Goal: Find specific page/section: Find specific page/section

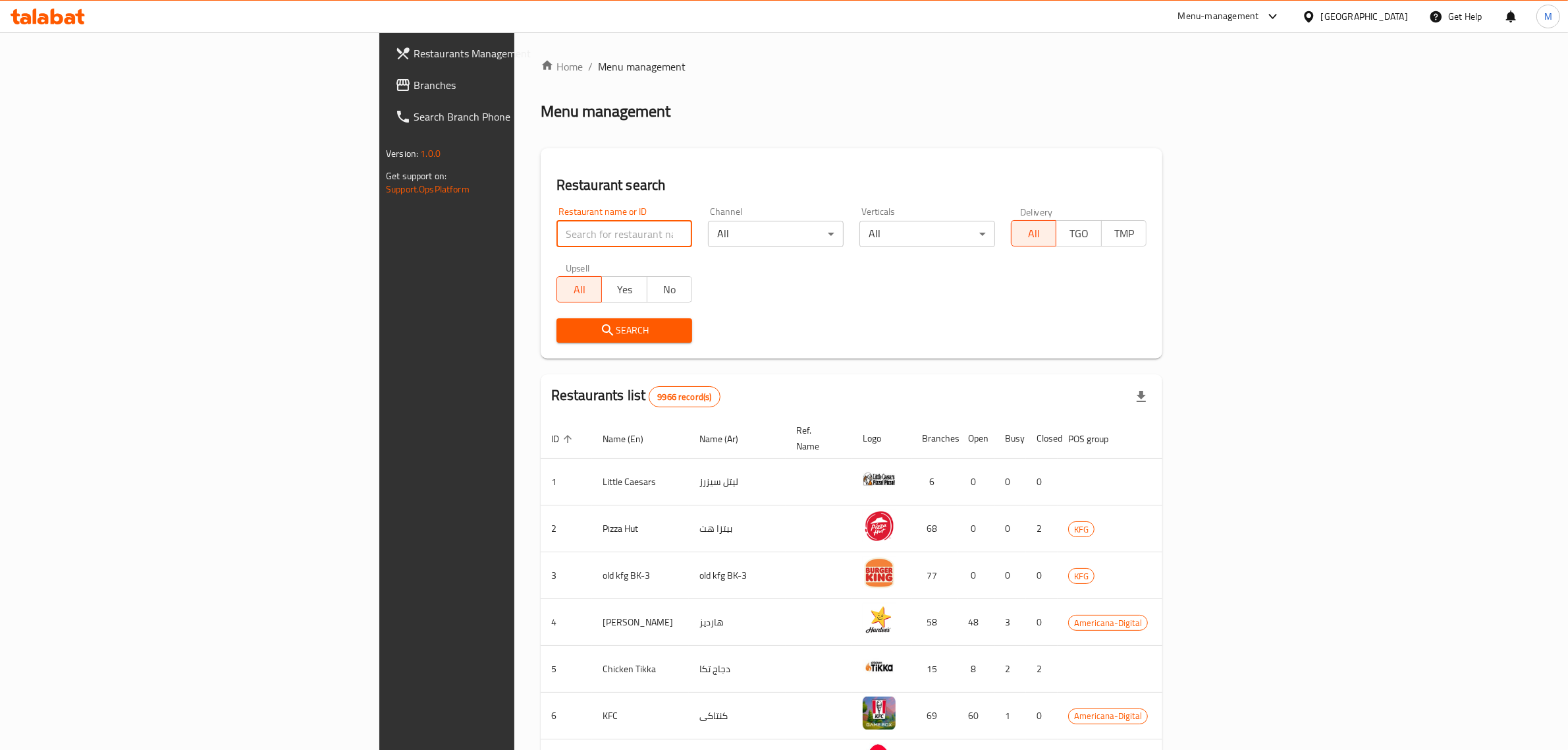
click at [556, 227] on input "search" at bounding box center [624, 233] width 136 height 26
paste input "Chocomelt"
type input "Chocomelt"
click button "Search" at bounding box center [624, 330] width 136 height 24
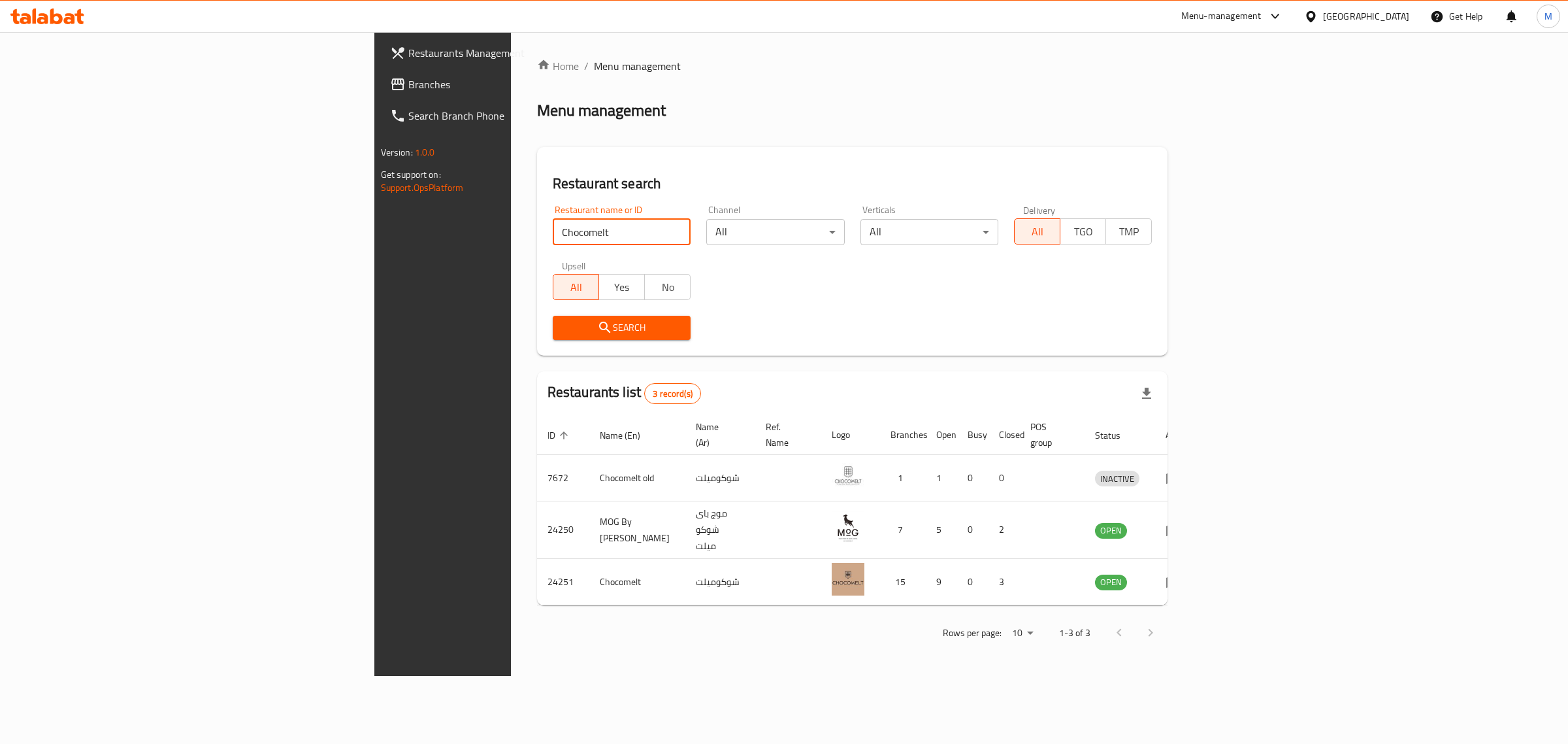
click at [511, 559] on div "Home / Menu management Menu management Restaurant search Restaurant name or ID …" at bounding box center [853, 353] width 684 height 643
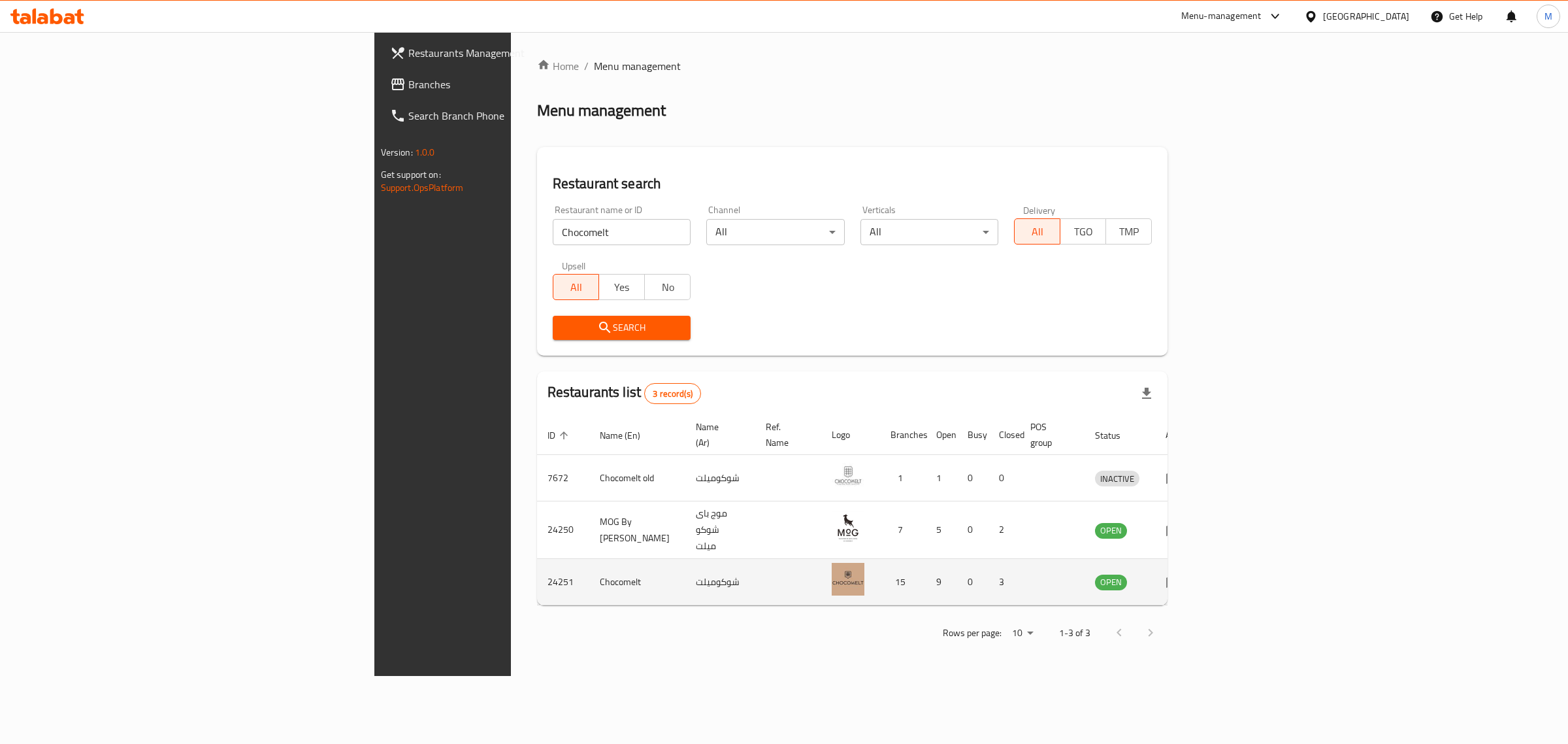
click at [537, 559] on td "24251" at bounding box center [563, 582] width 52 height 47
copy td "24251"
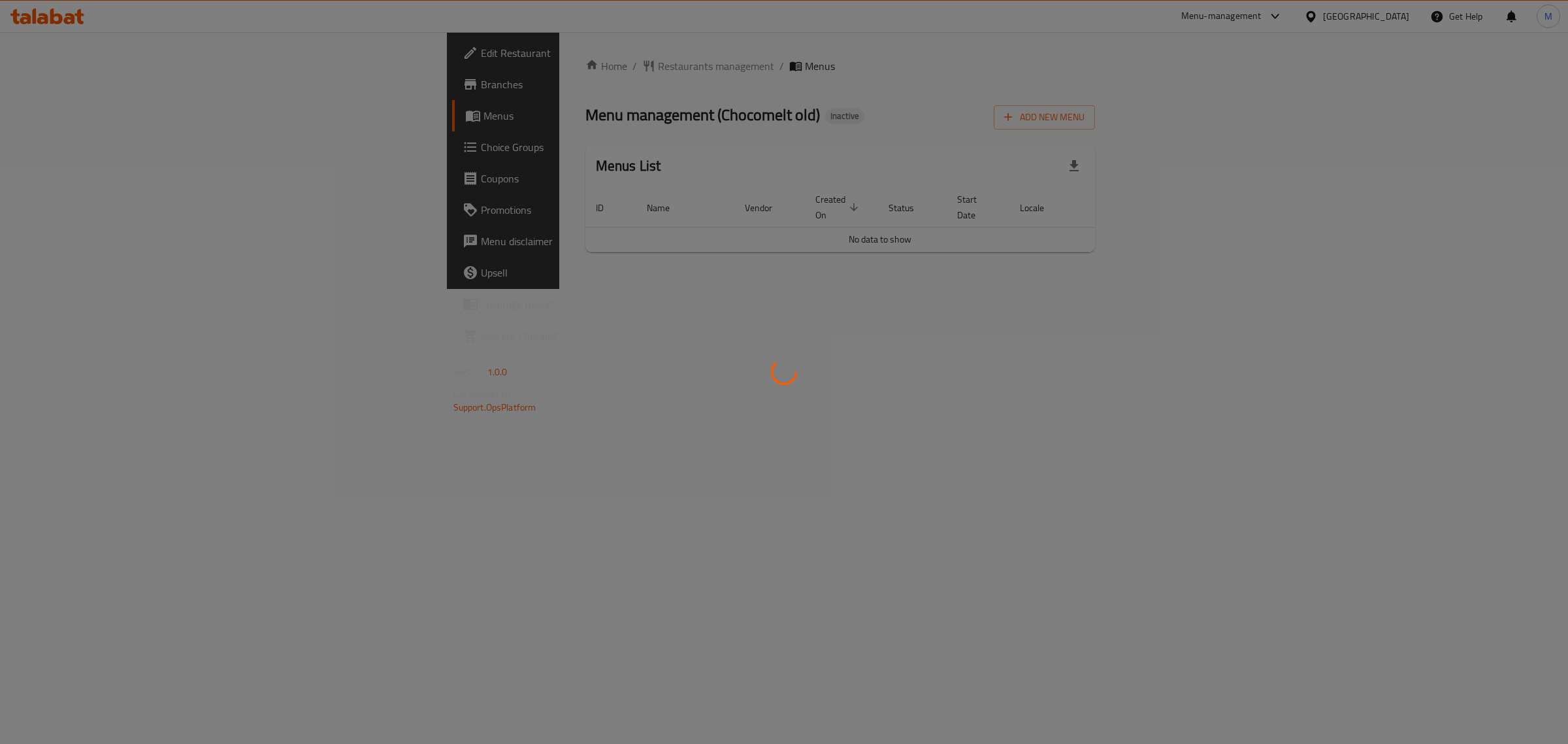
click at [1201, 79] on div at bounding box center [784, 372] width 1568 height 744
click at [1279, 21] on div at bounding box center [784, 372] width 1568 height 744
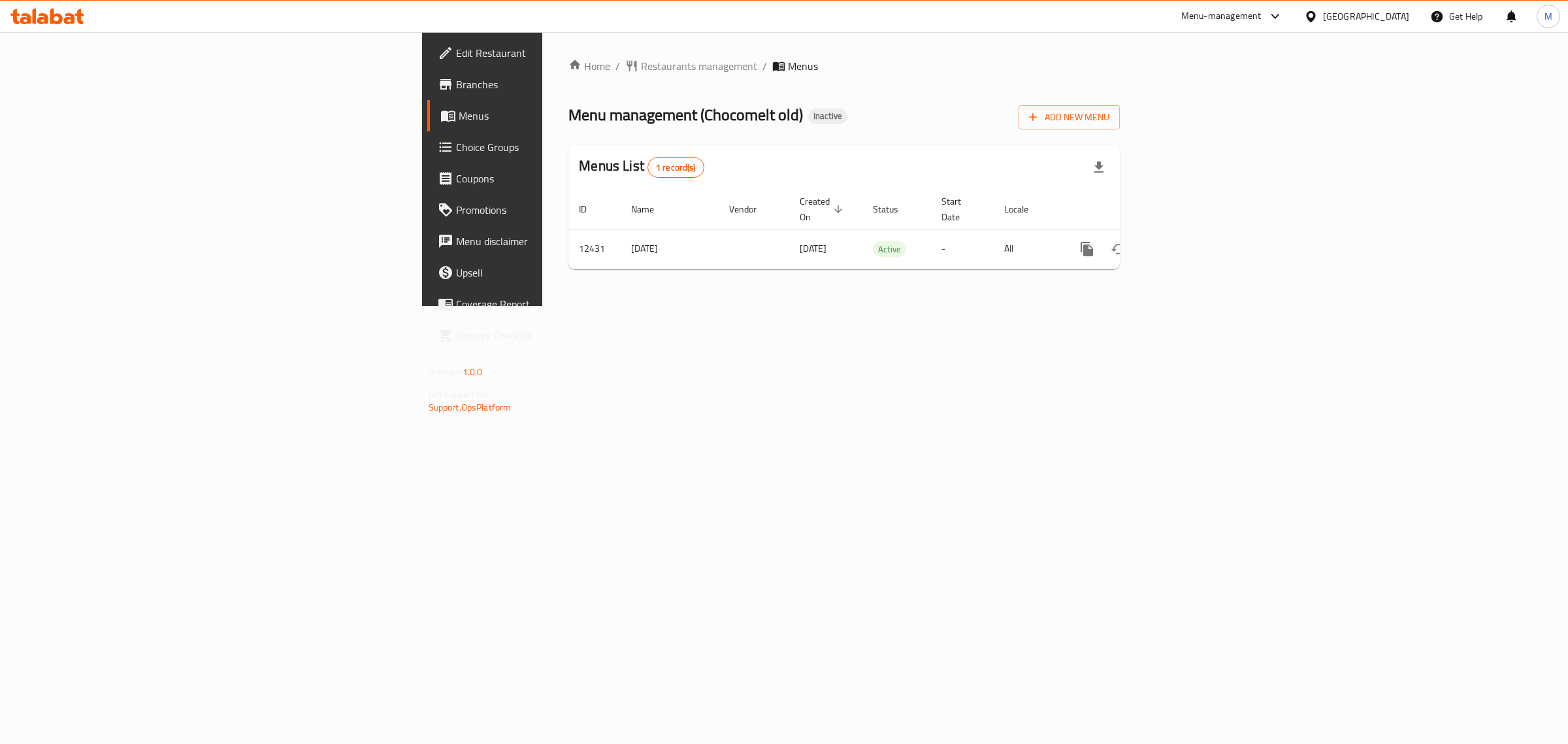
click at [1262, 14] on div "Menu-management" at bounding box center [1221, 16] width 81 height 16
click at [1204, 98] on div "Agent Campaigns Center" at bounding box center [1206, 88] width 120 height 30
